Goal: Task Accomplishment & Management: Use online tool/utility

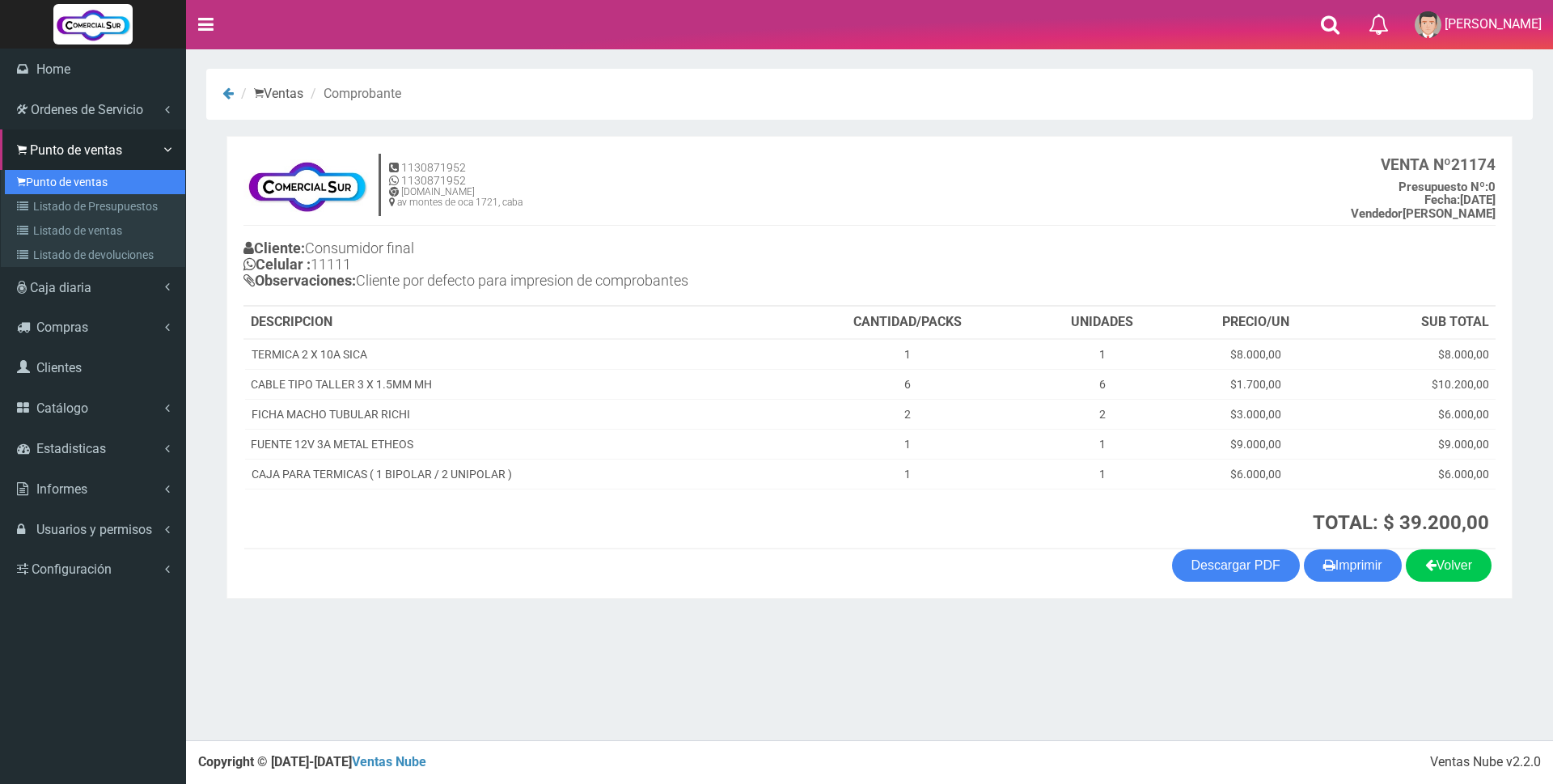
click at [69, 182] on link "Punto de ventas" at bounding box center [95, 182] width 180 height 25
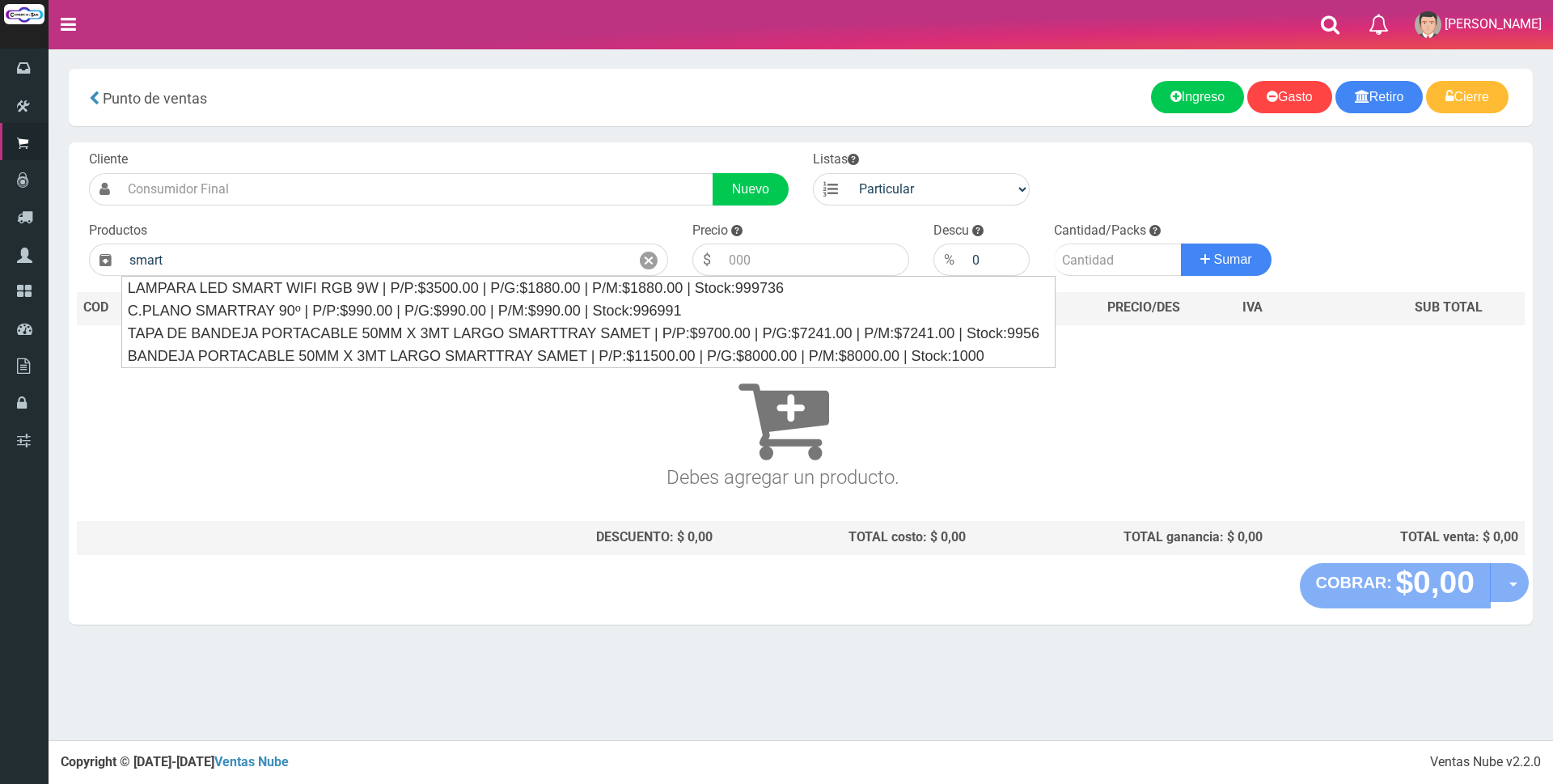
click at [1181, 243] on button "Sumar" at bounding box center [1226, 259] width 91 height 32
type input "BANDEJA PORTACABLE 50MM X 3MT LARGO SMARTTRAY SAMET | P/P:$11500.00 | P/G:$8000…"
type input "11500.00"
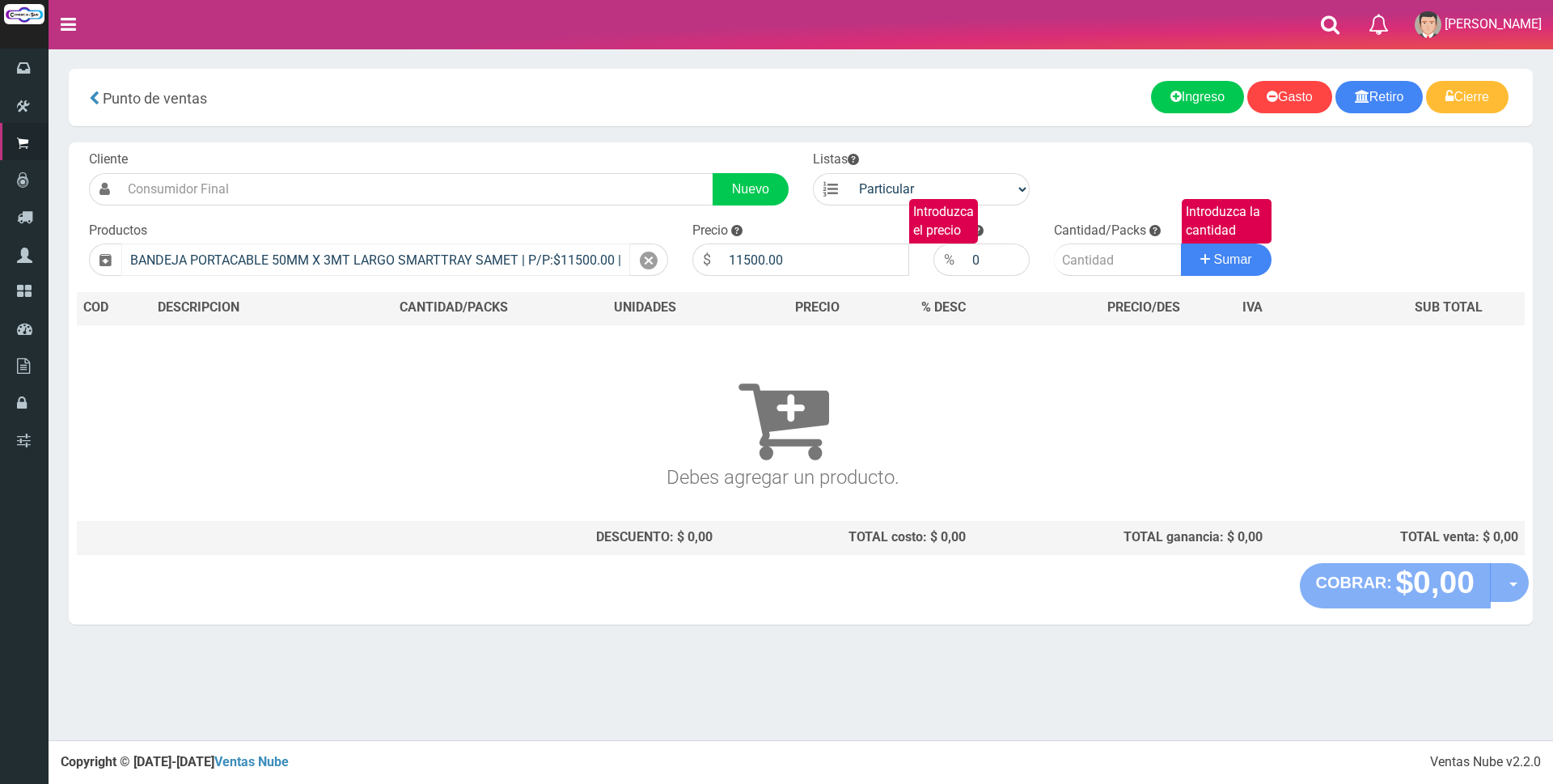
drag, startPoint x: 662, startPoint y: 253, endPoint x: 621, endPoint y: 257, distance: 41.2
click at [660, 254] on div at bounding box center [649, 259] width 38 height 32
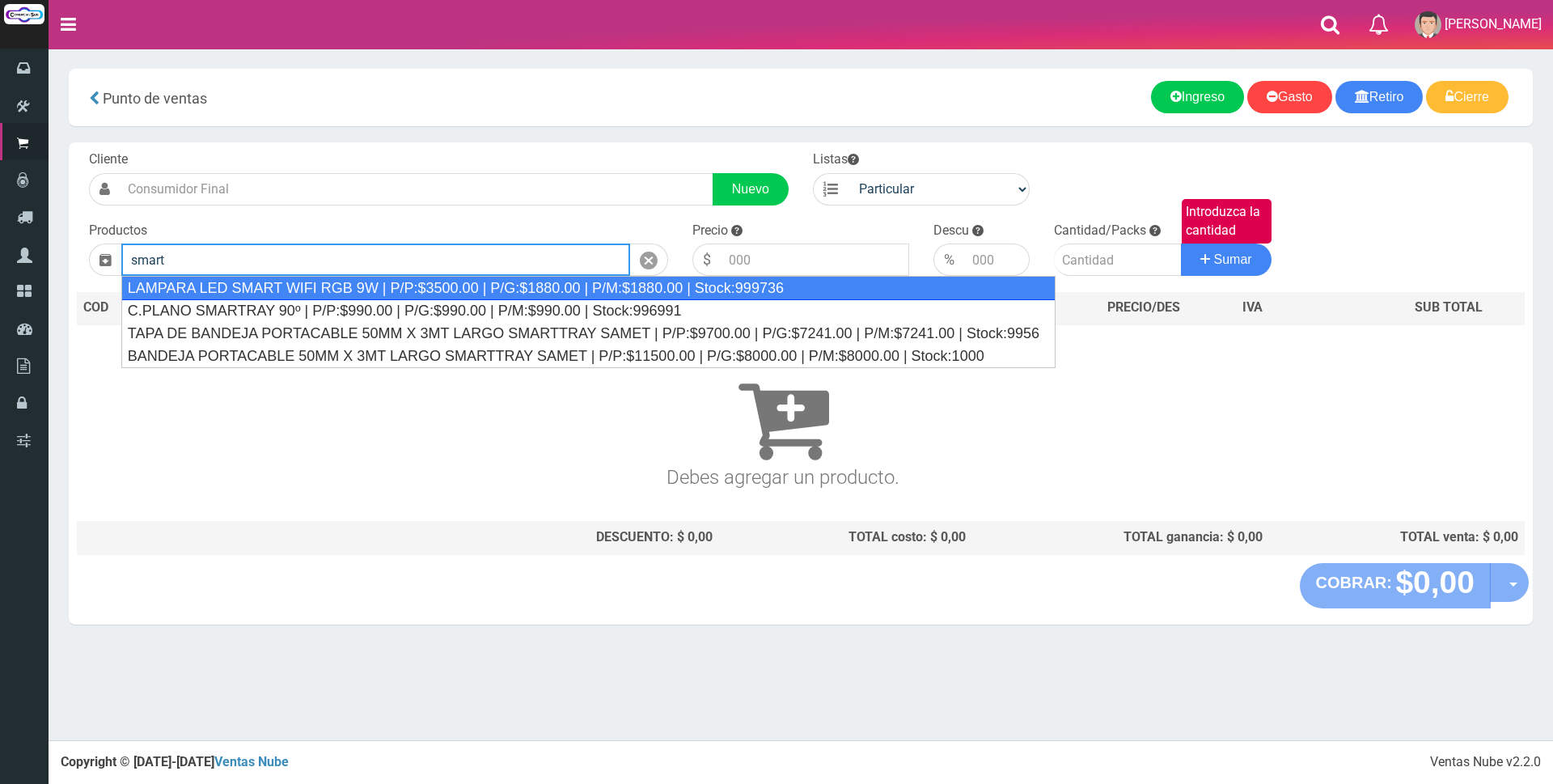
drag, startPoint x: 423, startPoint y: 284, endPoint x: 748, endPoint y: 276, distance: 325.1
click at [427, 284] on div "LAMPARA LED SMART WIFI RGB 9W | P/P:$3500.00 | P/G:$1880.00 | P/M:$1880.00 | St…" at bounding box center [589, 287] width 935 height 25
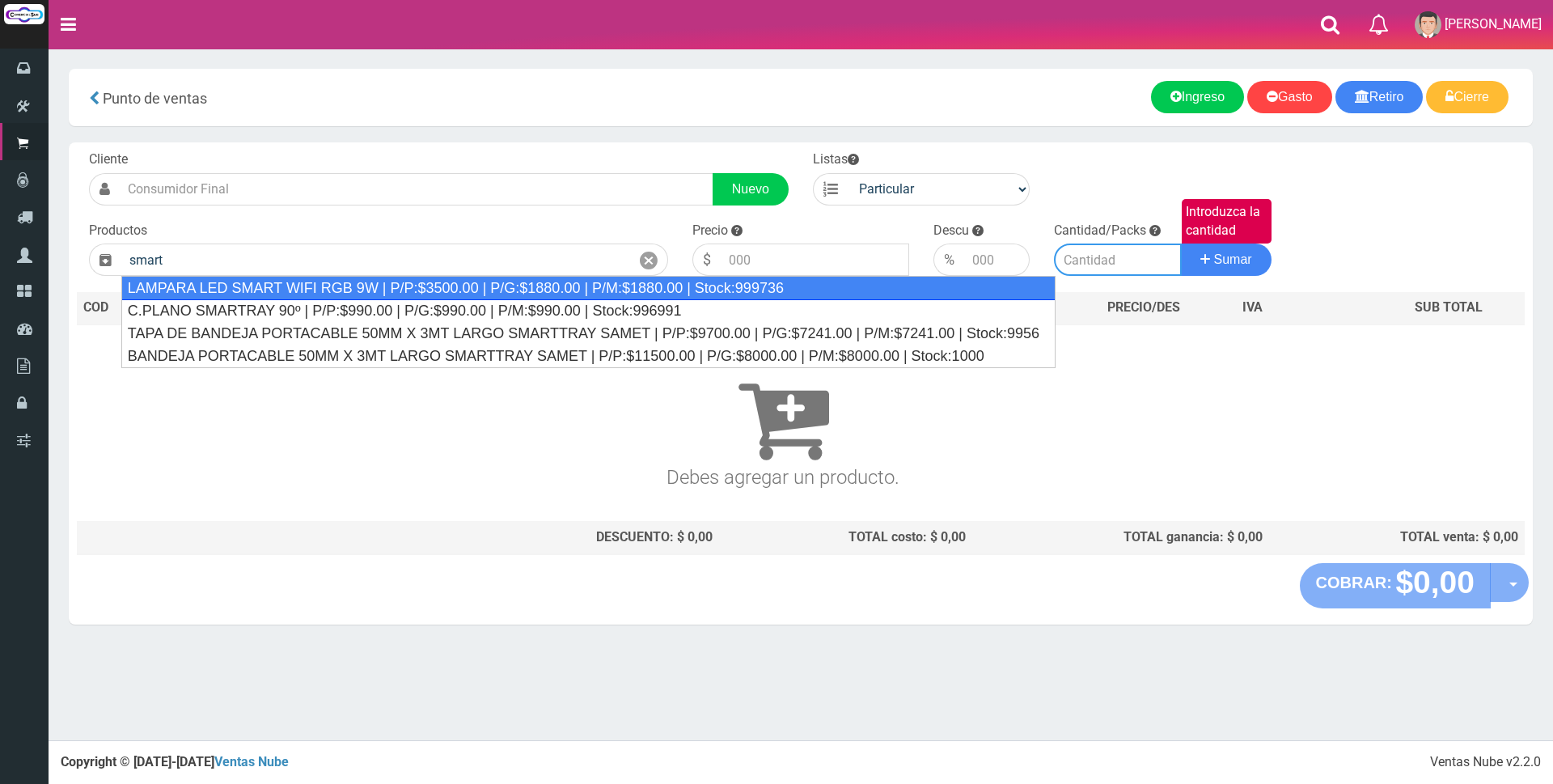
type input "LAMPARA LED SMART WIFI RGB 9W | P/P:$3500.00 | P/G:$1880.00 | P/M:$1880.00 | St…"
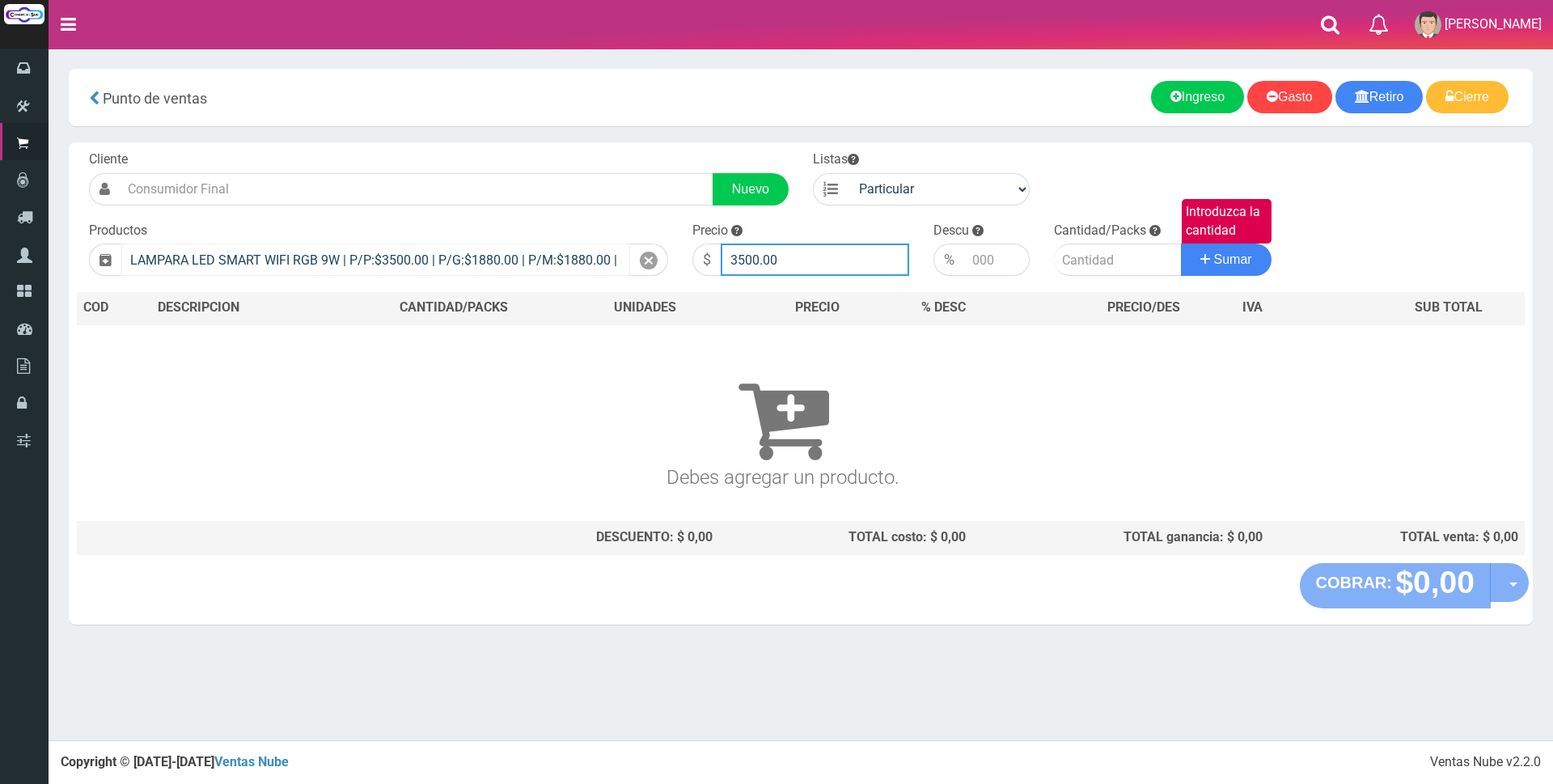
drag, startPoint x: 797, startPoint y: 265, endPoint x: 455, endPoint y: 244, distance: 342.6
click at [460, 151] on form "Cliente Nuevo Listas Particular Gremio Mayoristas" at bounding box center [800, 151] width 1448 height 0
type input "12000"
type input "1"
click at [1181, 243] on button "Sumar" at bounding box center [1226, 259] width 91 height 32
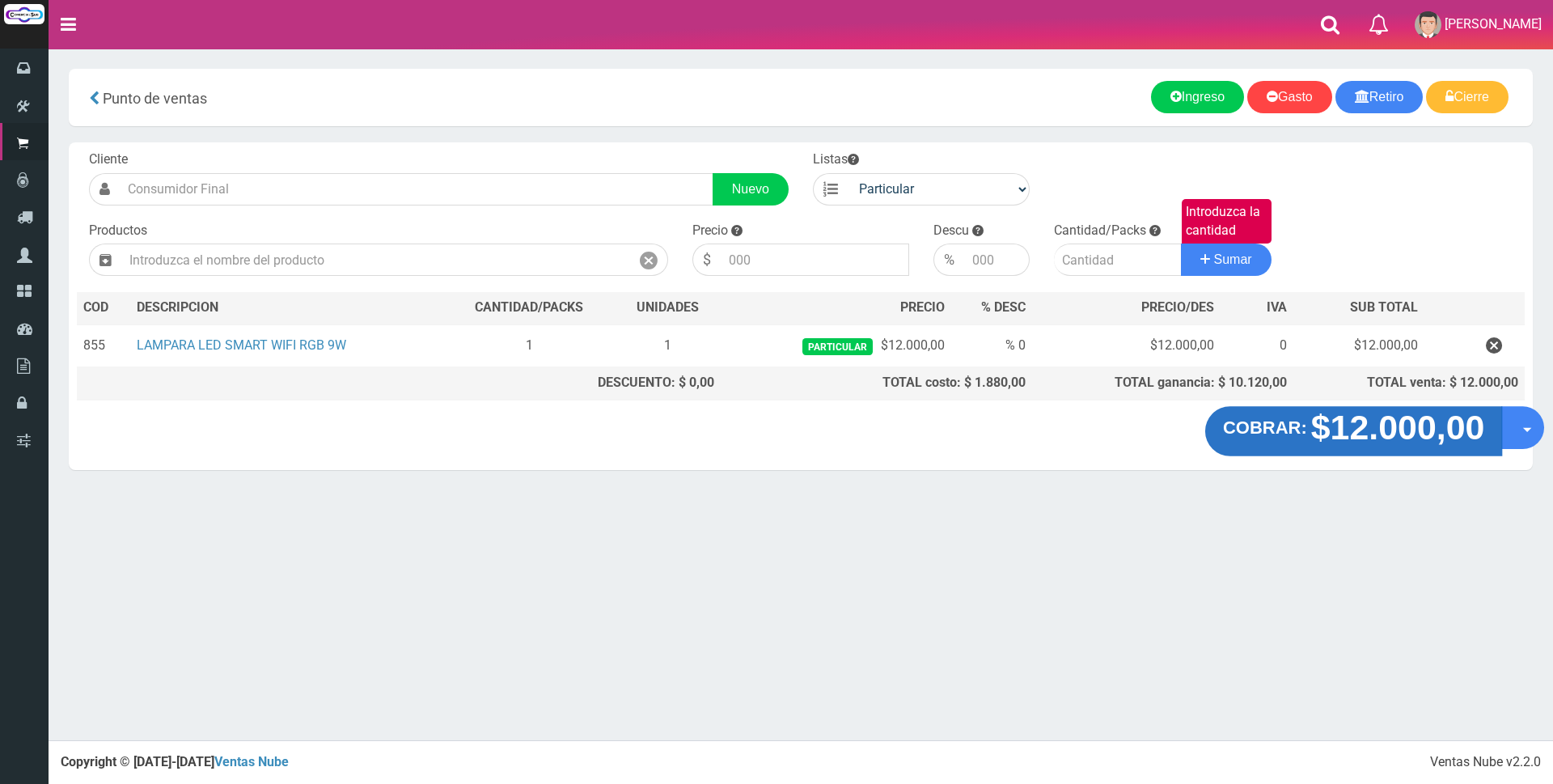
click at [1337, 415] on strong "$12.000,00" at bounding box center [1398, 427] width 174 height 38
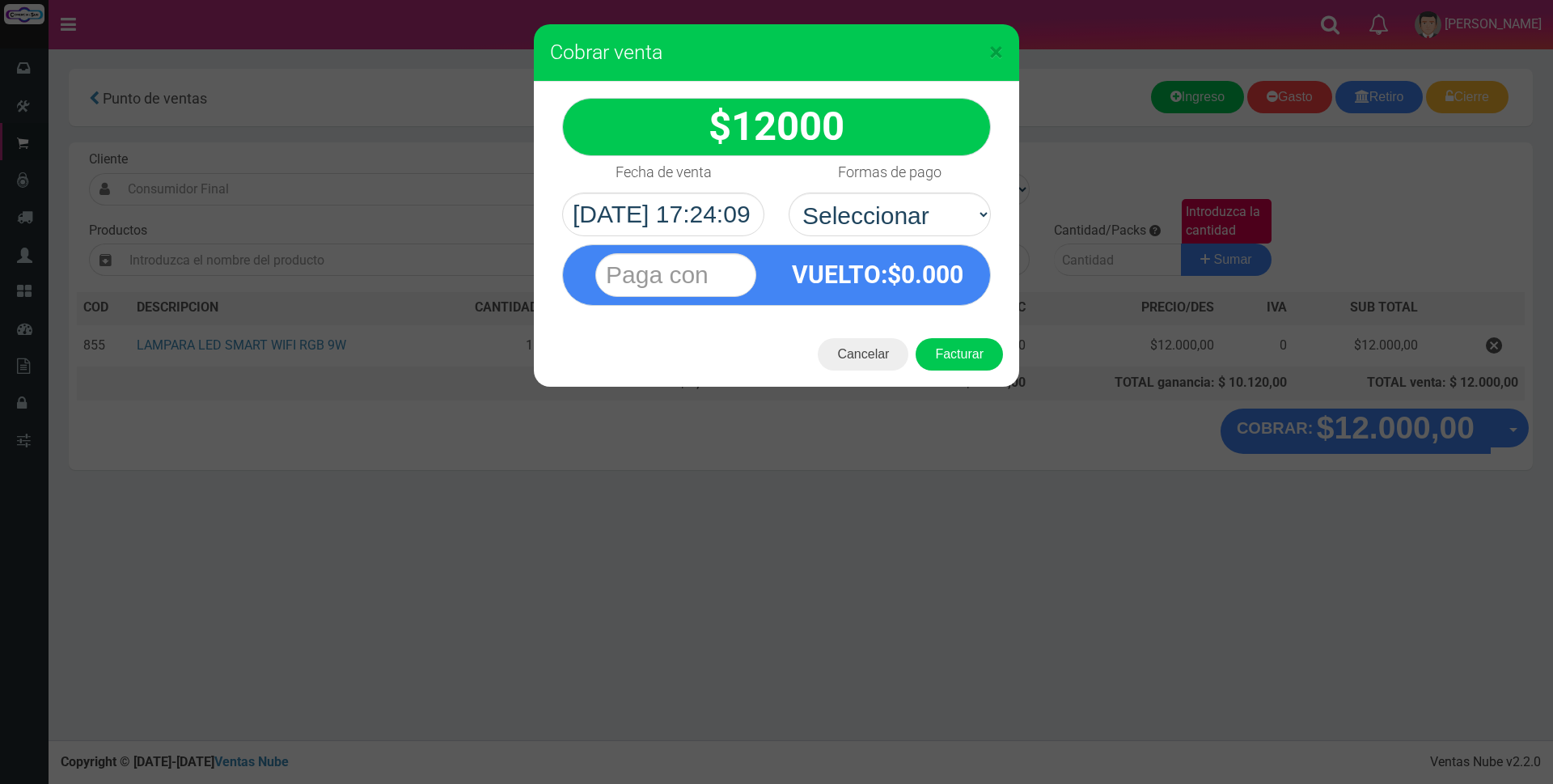
click at [901, 190] on div "Formas de pago Seleccionar Efectivo Tarjeta de Crédito Depósito Débito" at bounding box center [890, 196] width 226 height 80
click at [900, 205] on select "Seleccionar Efectivo Tarjeta de Crédito Depósito Débito" at bounding box center [890, 213] width 202 height 43
select select "Tarjeta de Crédito"
click at [788, 192] on select "Seleccionar Efectivo Tarjeta de Crédito Depósito Débito" at bounding box center [890, 213] width 202 height 43
click at [696, 287] on input "text" at bounding box center [675, 275] width 161 height 43
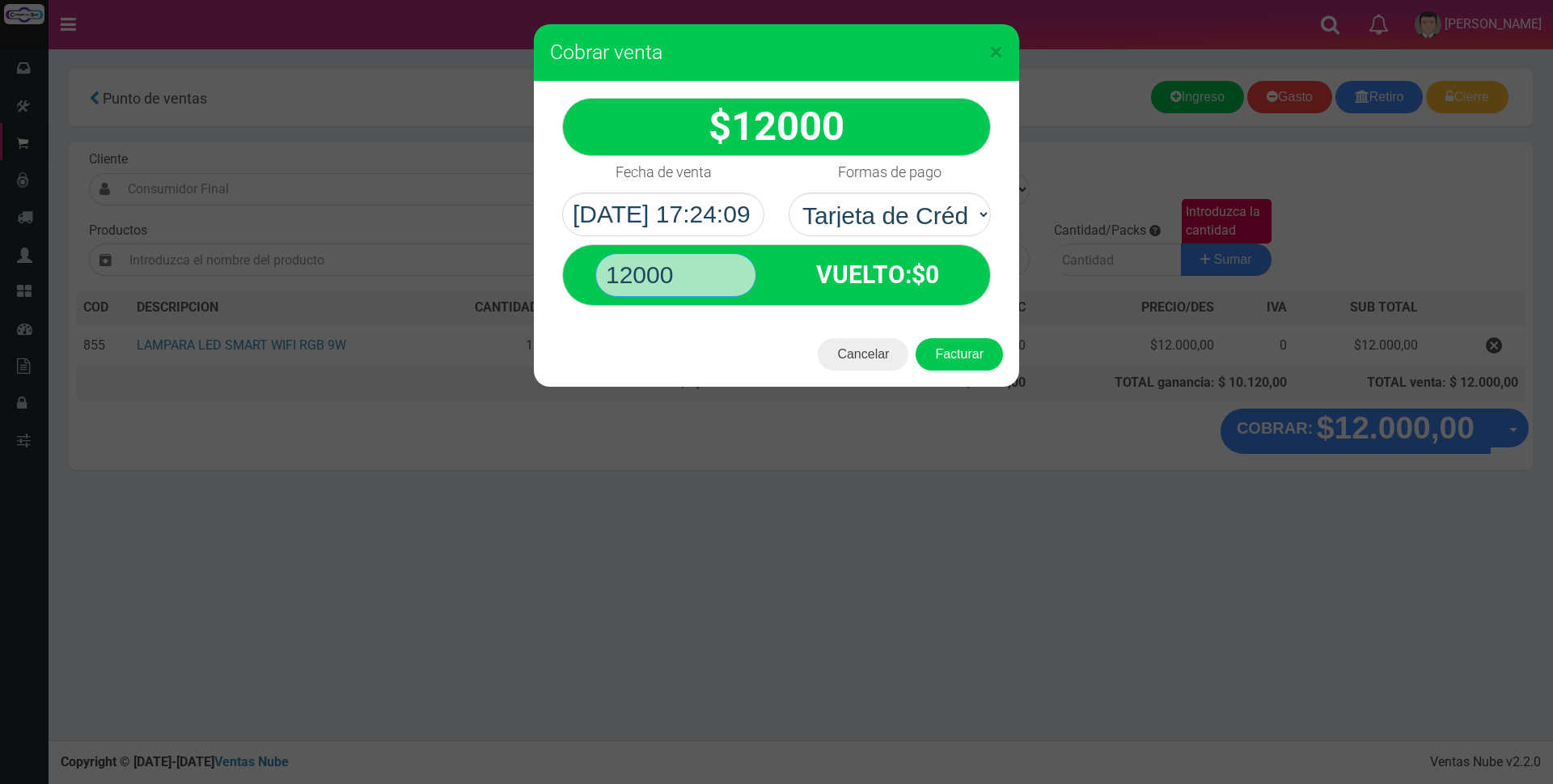
type input "12000"
click at [916, 338] on button "Facturar" at bounding box center [959, 355] width 88 height 32
